Goal: Check status: Check status

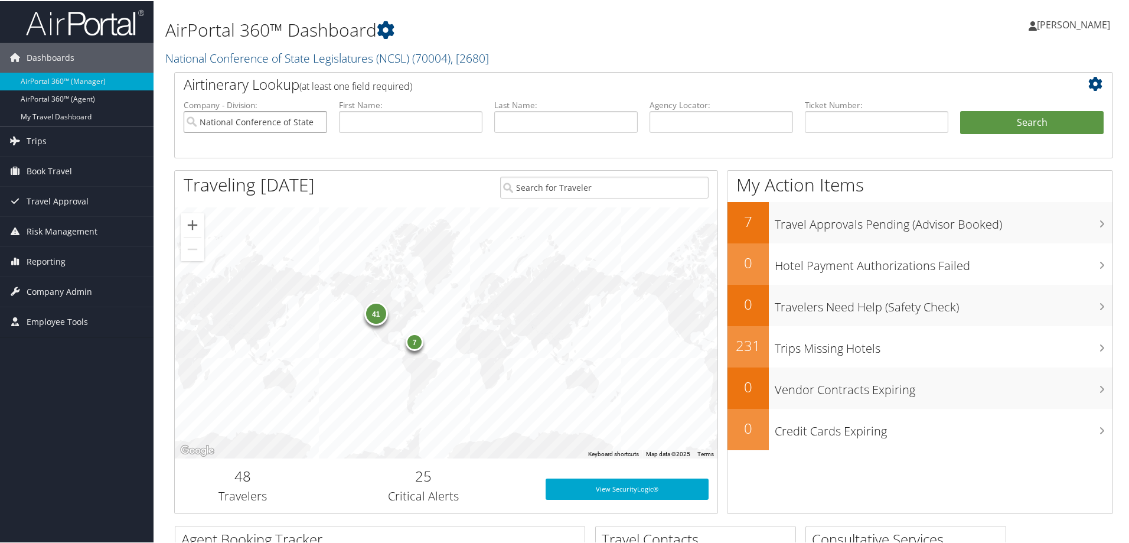
click at [315, 121] on input "National Conference of State Legislatures (NCSL)" at bounding box center [255, 121] width 143 height 22
click at [669, 122] on input "text" at bounding box center [720, 121] width 143 height 22
type input "vkvm0x"
click at [1005, 125] on button "Search" at bounding box center [1031, 122] width 143 height 24
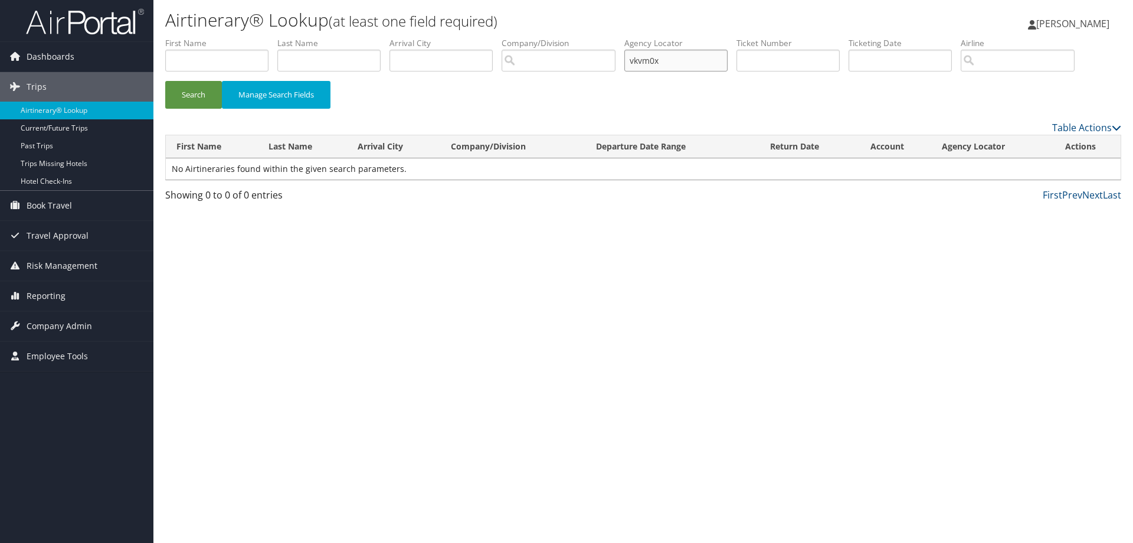
click at [673, 58] on input "vkvm0x" at bounding box center [676, 61] width 103 height 22
type input "v"
type input "dkvm0x"
click at [188, 93] on button "Search" at bounding box center [193, 95] width 57 height 28
click at [1061, 166] on link "View" at bounding box center [1067, 168] width 18 height 11
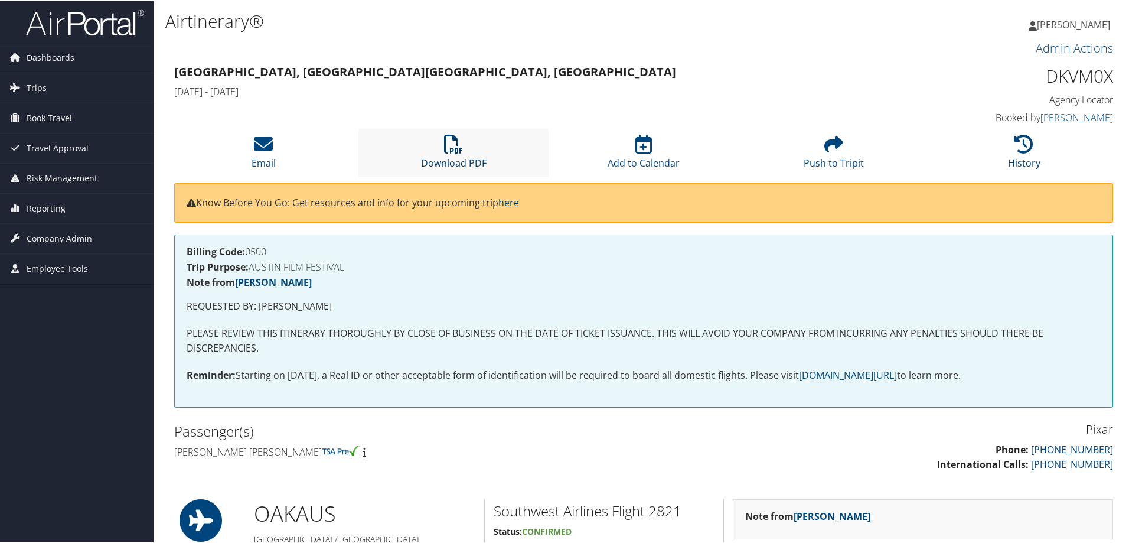
click at [452, 163] on link "Download PDF" at bounding box center [454, 154] width 66 height 28
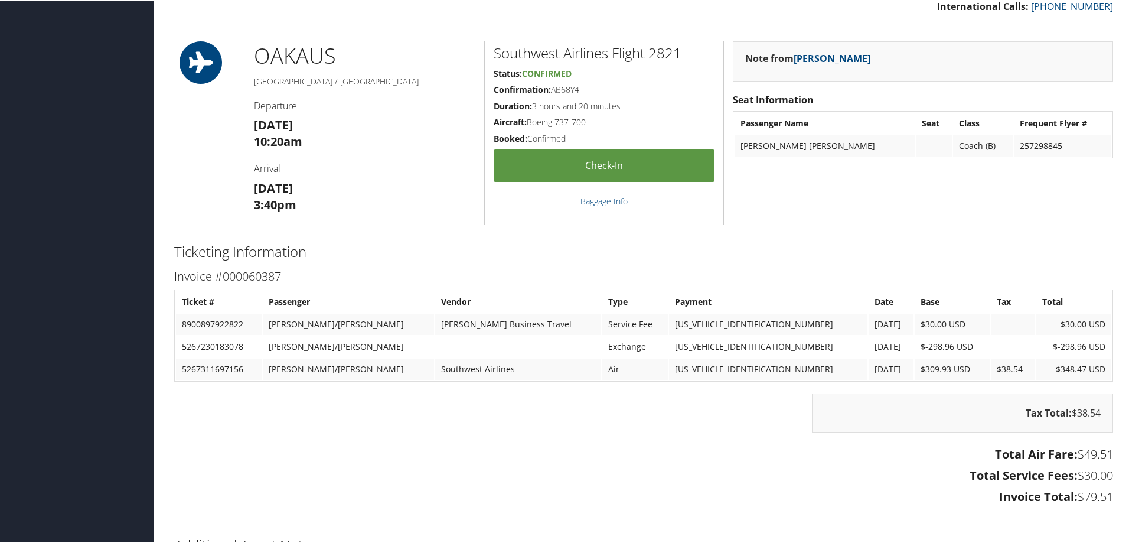
scroll to position [472, 0]
